Goal: Check status: Check status

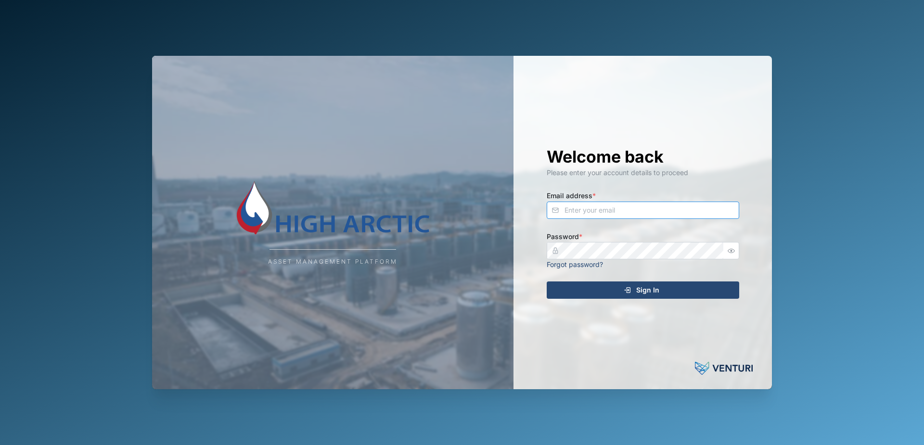
click at [627, 211] on input "Email address *" at bounding box center [643, 210] width 193 height 17
type input "[PERSON_NAME][EMAIL_ADDRESS][PERSON_NAME][DOMAIN_NAME]"
click at [647, 288] on span "Sign In" at bounding box center [647, 290] width 23 height 16
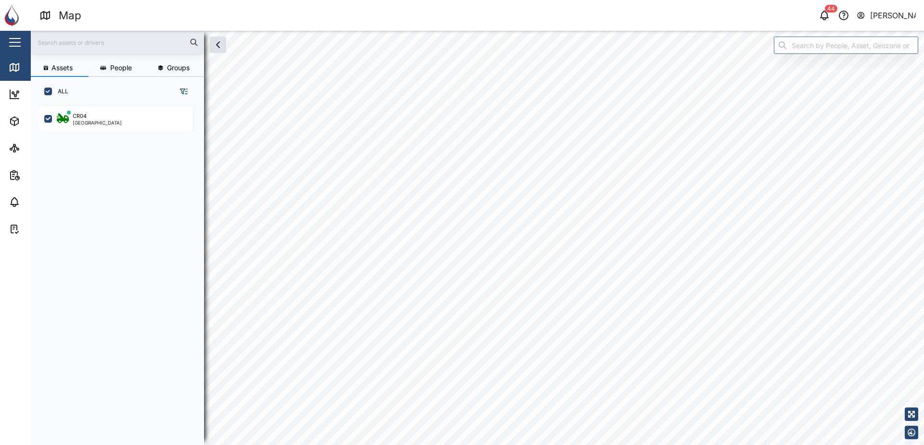
scroll to position [327, 151]
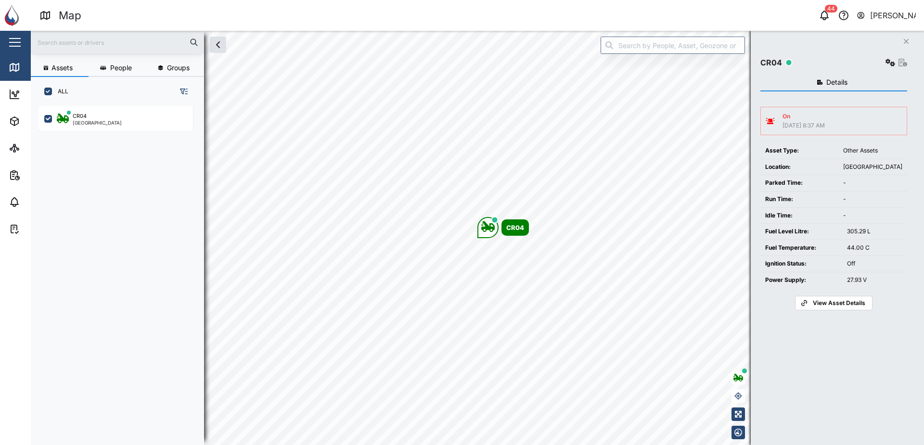
click at [825, 306] on span "View Asset Details" at bounding box center [839, 303] width 52 height 13
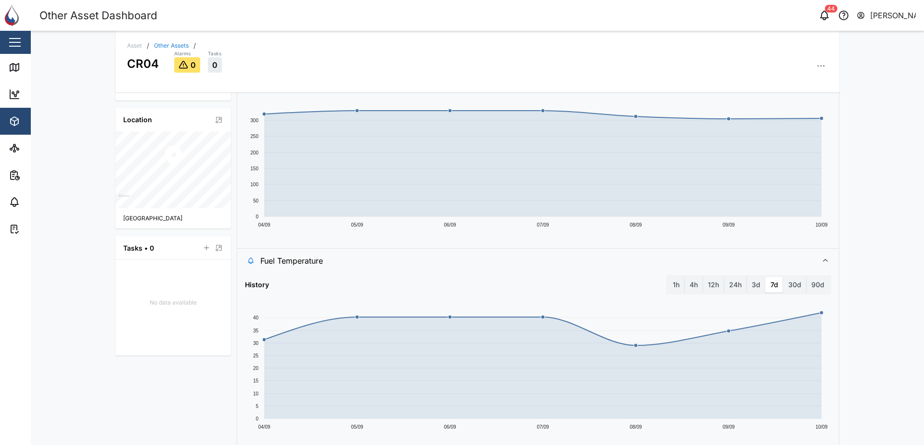
scroll to position [433, 0]
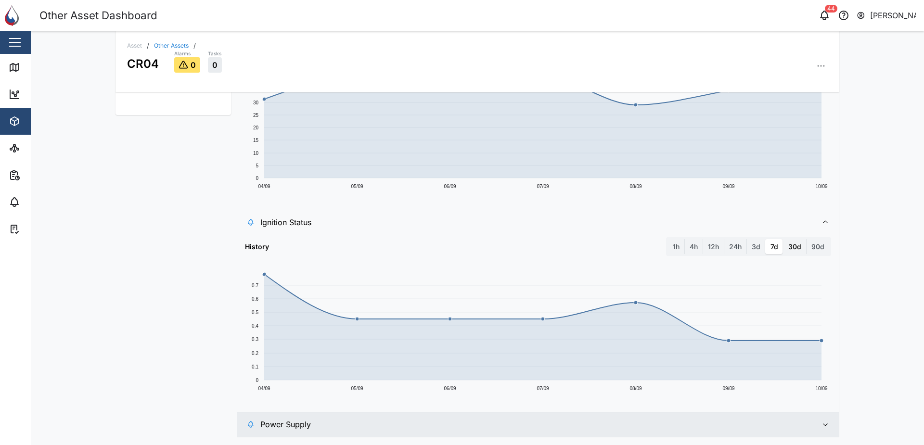
click at [795, 250] on label "30d" at bounding box center [795, 246] width 23 height 15
click at [784, 239] on days "30d" at bounding box center [784, 239] width 0 height 0
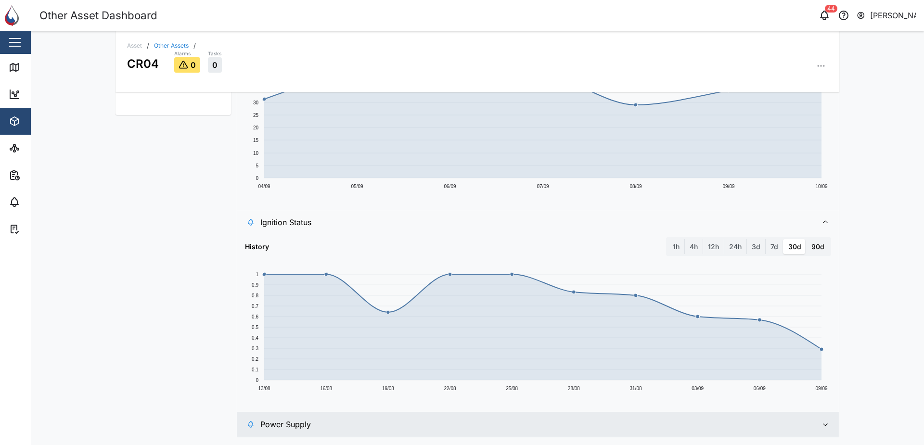
click at [816, 247] on label "90d" at bounding box center [818, 246] width 23 height 15
click at [807, 239] on days "90d" at bounding box center [807, 239] width 0 height 0
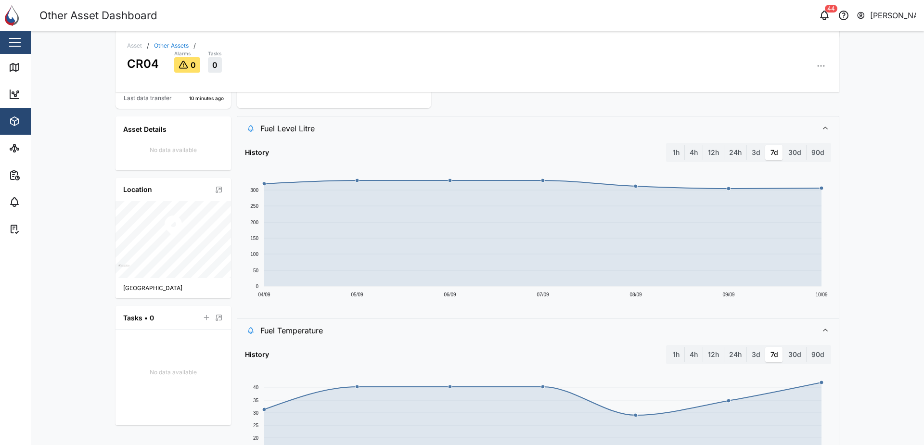
scroll to position [0, 0]
